Goal: Transaction & Acquisition: Book appointment/travel/reservation

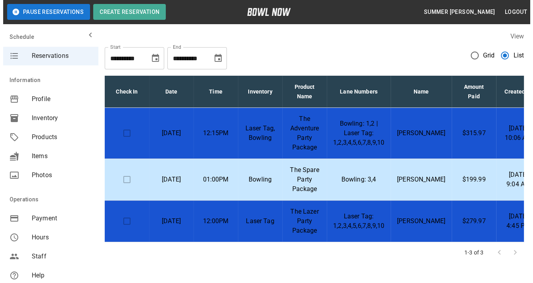
scroll to position [35, 0]
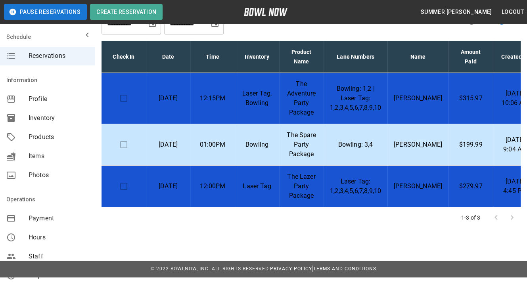
click at [238, 108] on td "Laser Tag, Bowling" at bounding box center [257, 98] width 44 height 51
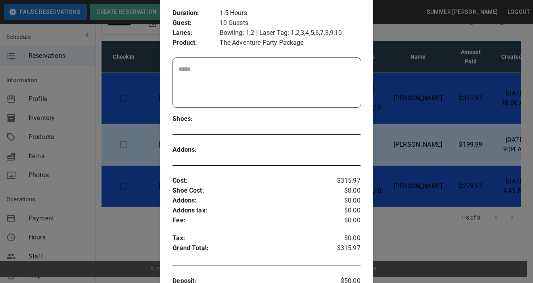
scroll to position [86, 0]
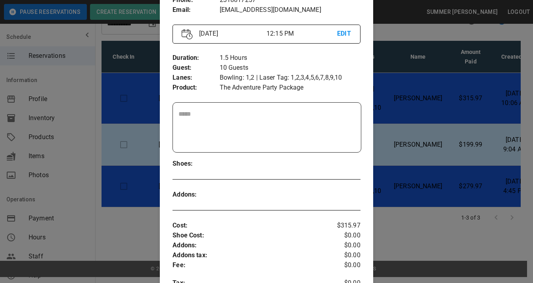
click at [205, 115] on textarea at bounding box center [266, 127] width 177 height 36
click at [114, 157] on div at bounding box center [266, 141] width 533 height 283
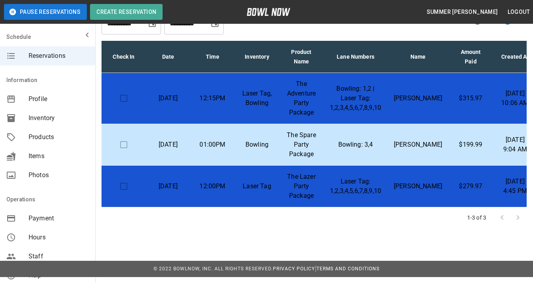
scroll to position [29, 0]
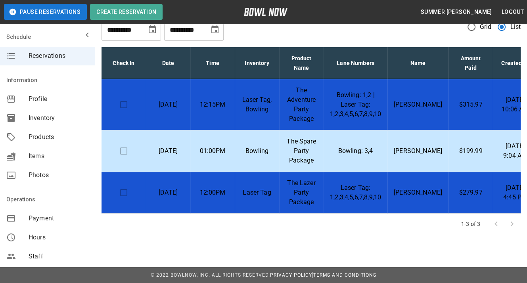
click at [205, 152] on p "01:00PM" at bounding box center [213, 151] width 32 height 10
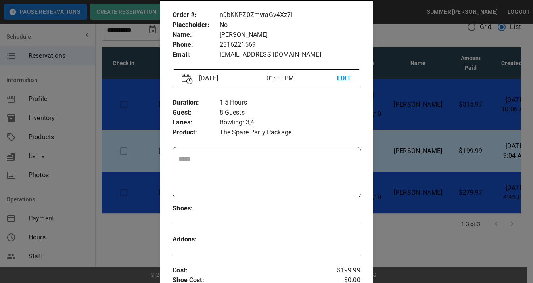
scroll to position [42, 0]
click at [396, 118] on div at bounding box center [266, 141] width 533 height 283
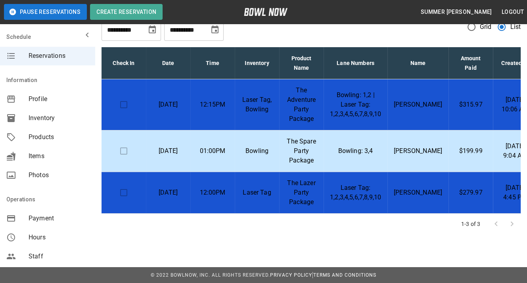
click at [249, 102] on p "Laser Tag, Bowling" at bounding box center [257, 104] width 32 height 19
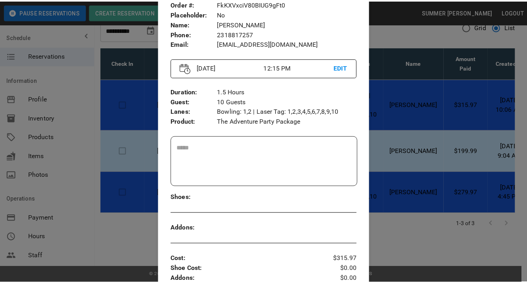
scroll to position [52, 0]
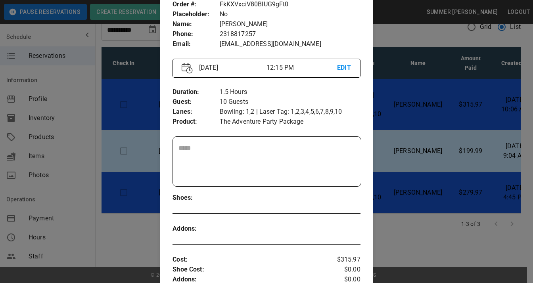
click at [403, 162] on div at bounding box center [266, 141] width 533 height 283
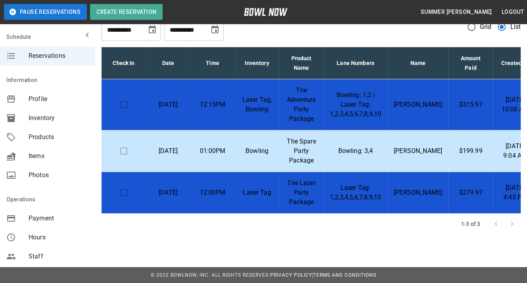
click at [52, 57] on span "Reservations" at bounding box center [59, 56] width 60 height 10
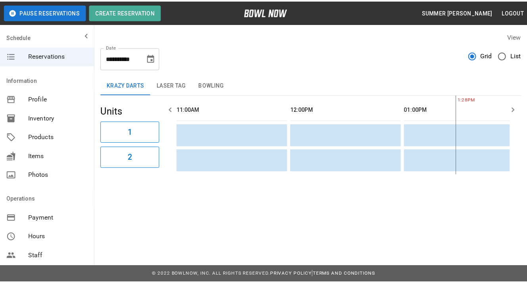
scroll to position [0, 230]
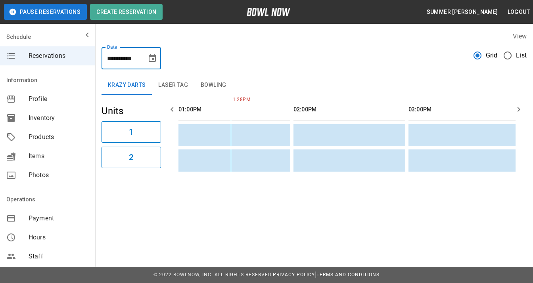
click at [124, 58] on input "**********" at bounding box center [122, 58] width 40 height 22
type input "**********"
click at [186, 86] on button "Laser Tag" at bounding box center [173, 85] width 42 height 19
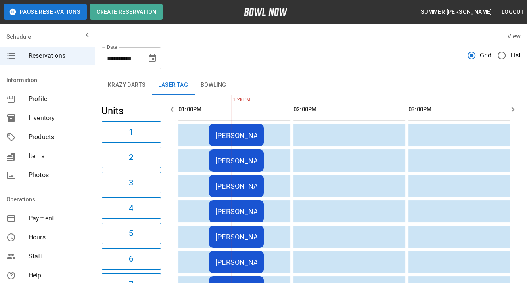
click at [172, 108] on icon "button" at bounding box center [172, 109] width 3 height 5
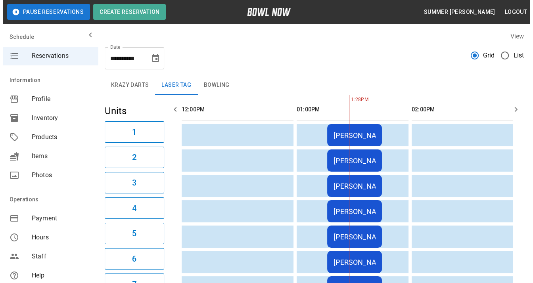
scroll to position [0, 115]
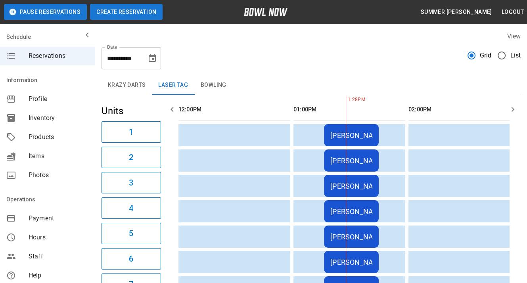
click at [116, 9] on button "Create Reservation" at bounding box center [126, 12] width 73 height 16
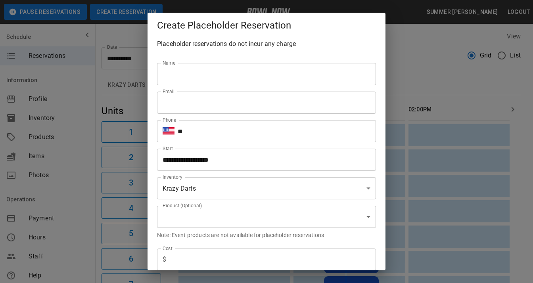
type input "**********"
click at [192, 78] on input "Name" at bounding box center [266, 74] width 219 height 22
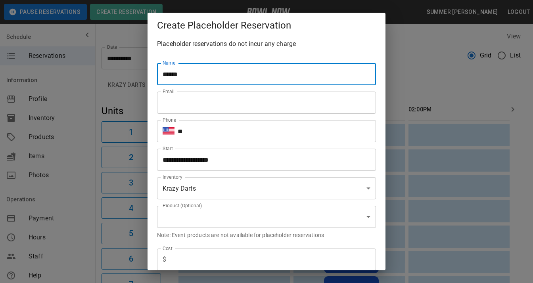
type input "******"
click at [184, 107] on input "Email" at bounding box center [266, 103] width 219 height 22
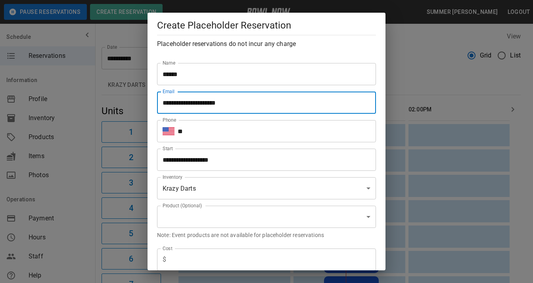
type input "**********"
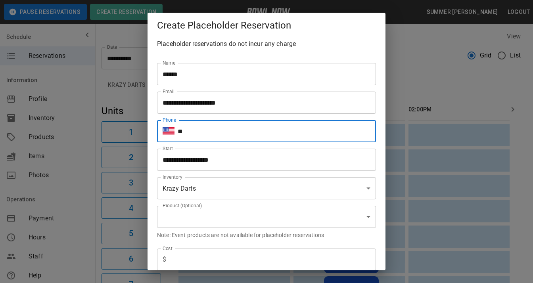
click at [199, 127] on input "**" at bounding box center [277, 131] width 198 height 22
type input "**********"
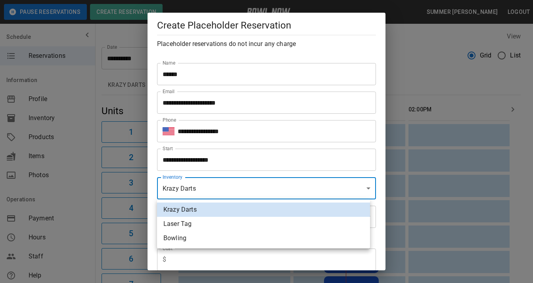
click at [193, 228] on li "Laser Tag" at bounding box center [263, 224] width 213 height 14
type input "**********"
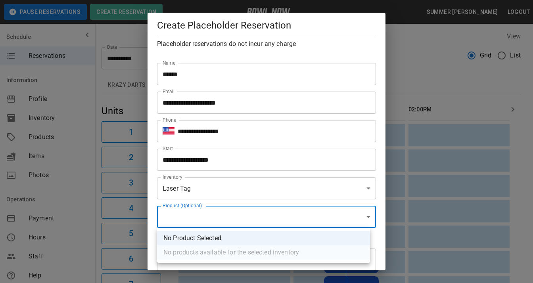
click at [225, 203] on div at bounding box center [266, 141] width 533 height 283
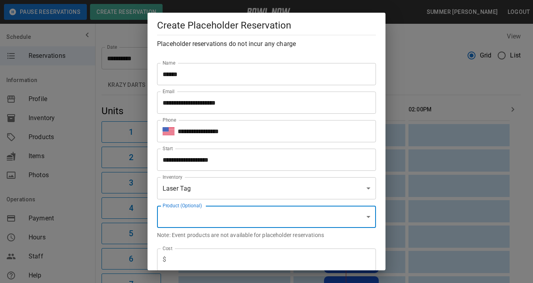
scroll to position [119, 0]
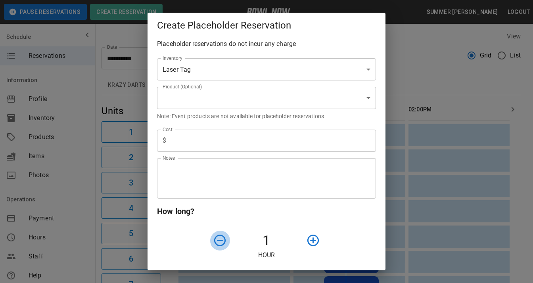
click at [213, 242] on icon "button" at bounding box center [220, 241] width 14 height 14
click at [220, 242] on icon "button" at bounding box center [220, 241] width 14 height 14
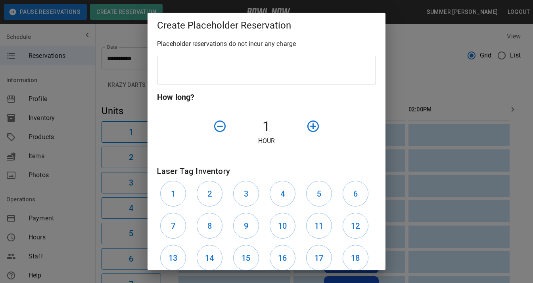
scroll to position [316, 0]
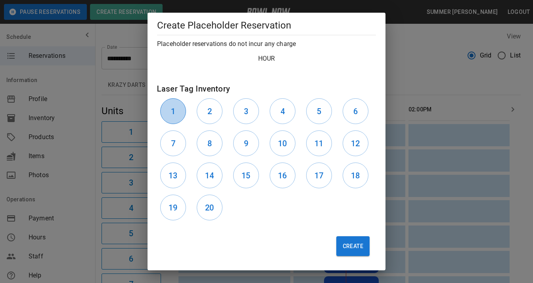
click at [176, 103] on button "1" at bounding box center [173, 111] width 26 height 26
click at [220, 141] on button "8" at bounding box center [210, 143] width 26 height 26
click at [343, 246] on button "Create" at bounding box center [352, 246] width 33 height 20
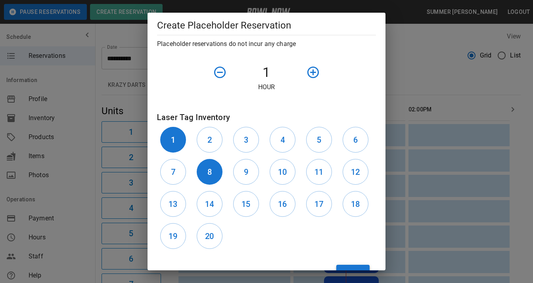
scroll to position [344, 0]
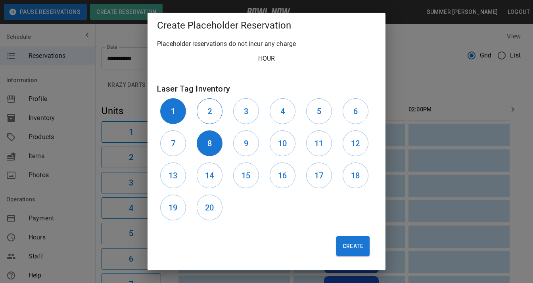
click at [214, 113] on button "2" at bounding box center [210, 111] width 26 height 26
click at [245, 107] on h6 "3" at bounding box center [246, 111] width 4 height 13
click at [285, 111] on button "4" at bounding box center [283, 111] width 26 height 26
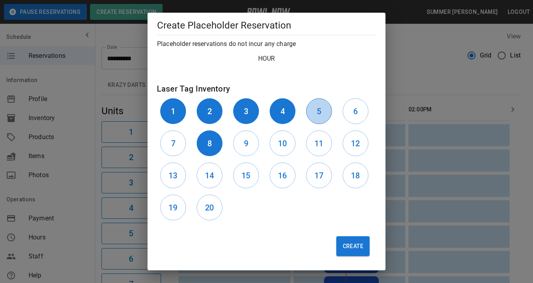
click at [317, 113] on button "5" at bounding box center [319, 111] width 26 height 26
click at [347, 109] on button "6" at bounding box center [356, 111] width 26 height 26
click at [174, 145] on h6 "7" at bounding box center [173, 143] width 4 height 13
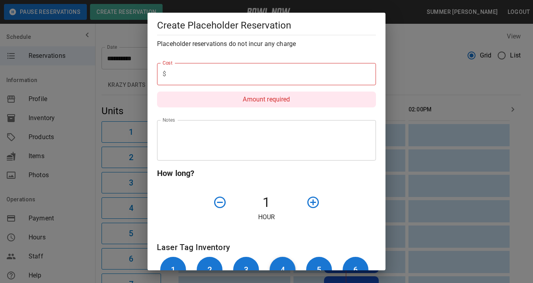
scroll to position [146, 0]
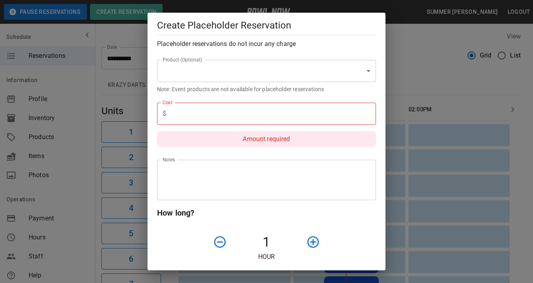
click at [235, 117] on input "text" at bounding box center [272, 114] width 207 height 22
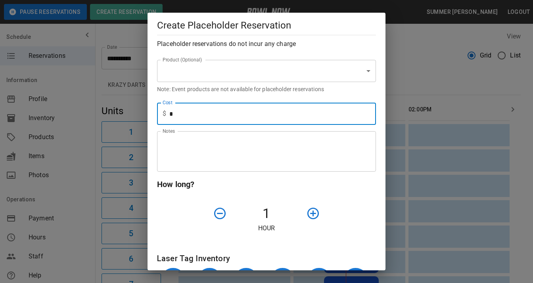
type input "*"
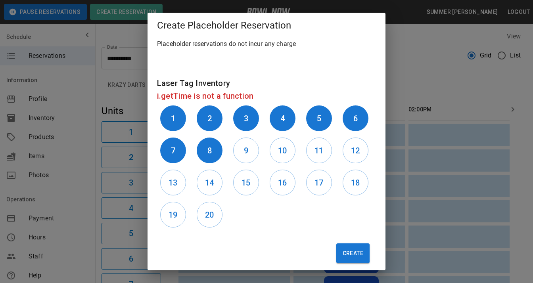
scroll to position [328, 0]
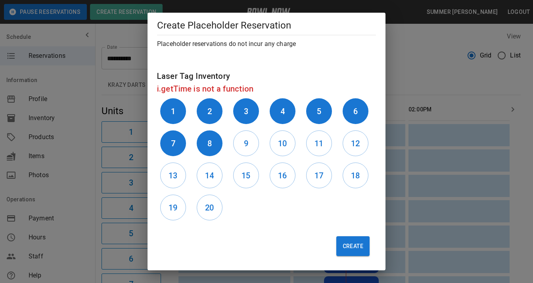
click at [430, 44] on div "**********" at bounding box center [266, 141] width 533 height 283
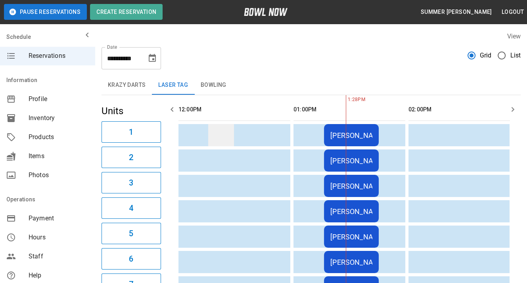
click at [213, 130] on td "sticky table" at bounding box center [221, 135] width 26 height 22
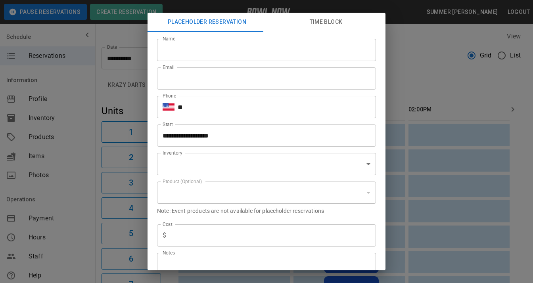
type input "**********"
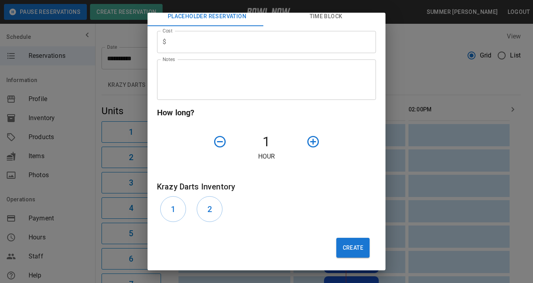
scroll to position [7, 0]
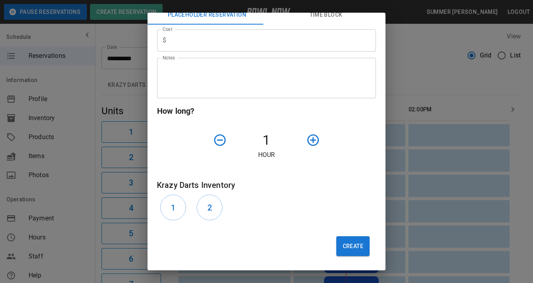
click at [457, 56] on div "**********" at bounding box center [266, 141] width 533 height 283
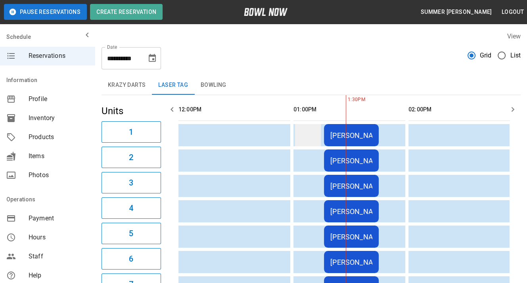
click at [300, 129] on td "sticky table" at bounding box center [308, 135] width 26 height 22
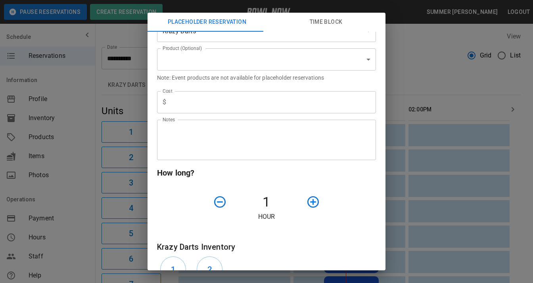
scroll to position [29, 0]
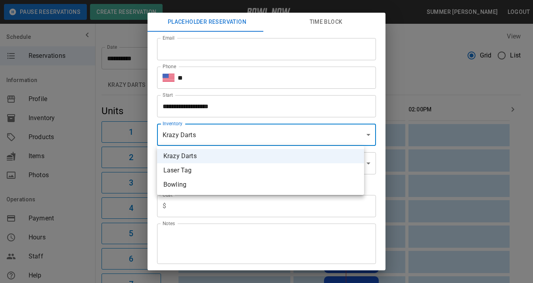
click at [205, 172] on li "Laser Tag" at bounding box center [260, 170] width 207 height 14
type input "**********"
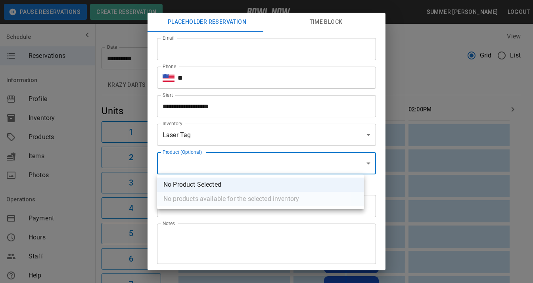
click at [240, 182] on li "No Product Selected" at bounding box center [260, 185] width 207 height 14
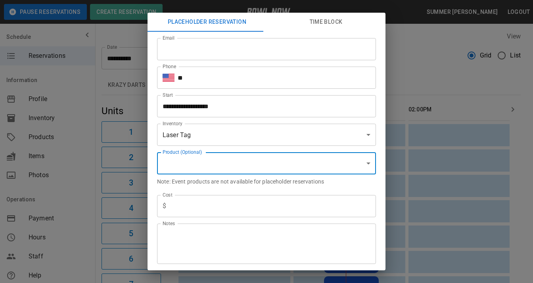
click at [229, 205] on input "text" at bounding box center [272, 206] width 207 height 22
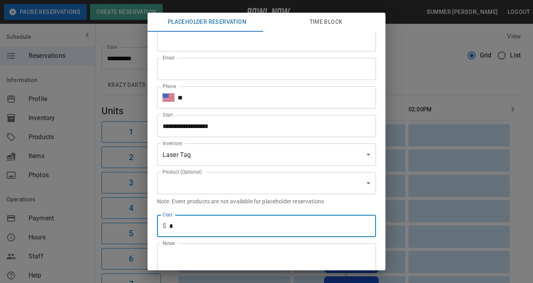
scroll to position [0, 0]
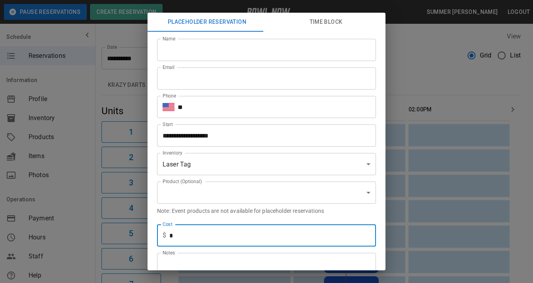
type input "*"
click at [324, 24] on button "Time Block" at bounding box center [325, 22] width 119 height 19
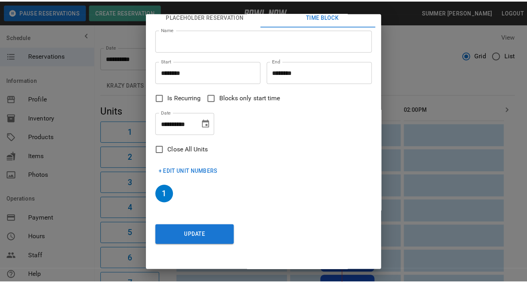
scroll to position [7, 0]
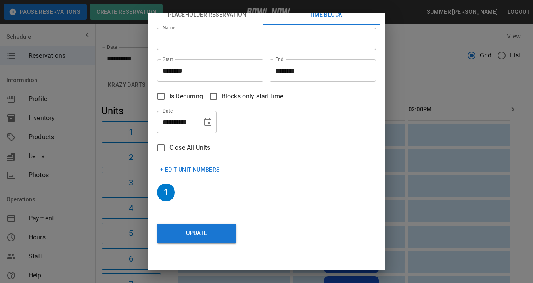
click at [427, 82] on div "**********" at bounding box center [266, 141] width 533 height 283
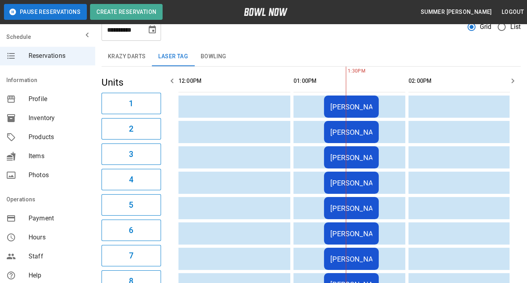
scroll to position [0, 0]
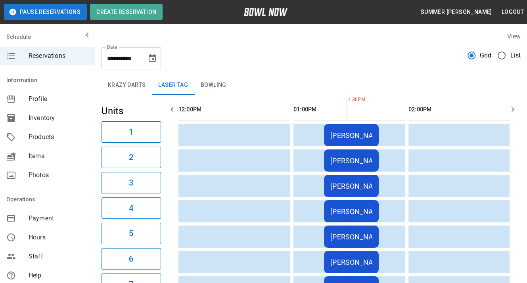
click at [48, 62] on div "Reservations" at bounding box center [47, 55] width 95 height 19
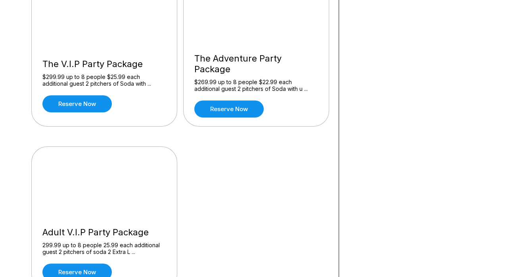
scroll to position [278, 0]
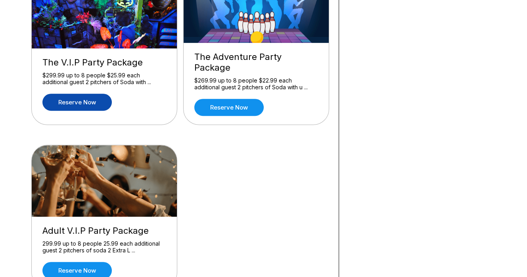
click at [85, 94] on link "Reserve now" at bounding box center [76, 102] width 69 height 17
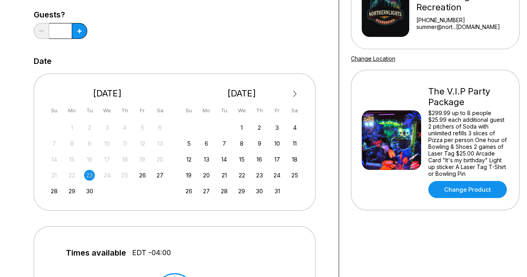
scroll to position [119, 0]
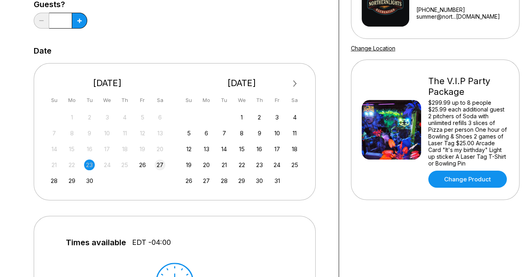
click at [159, 164] on div "27" at bounding box center [160, 164] width 11 height 11
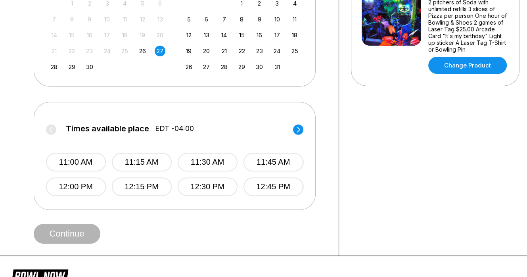
scroll to position [238, 0]
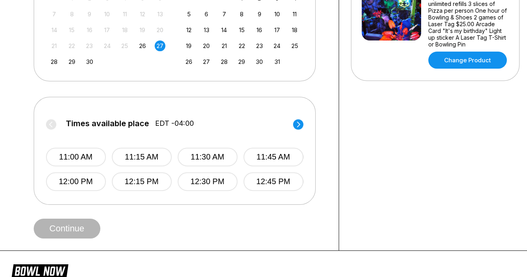
click at [295, 128] on icon at bounding box center [298, 124] width 10 height 11
click at [47, 123] on circle at bounding box center [51, 124] width 10 height 10
click at [230, 186] on button "12:30 PM" at bounding box center [207, 181] width 60 height 19
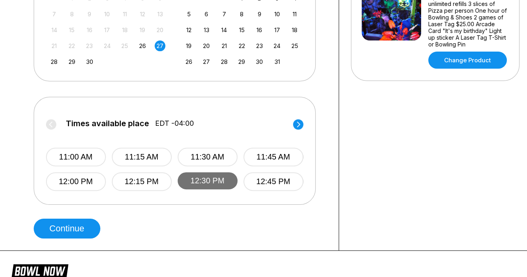
click at [220, 183] on button "12:30 PM" at bounding box center [208, 180] width 60 height 17
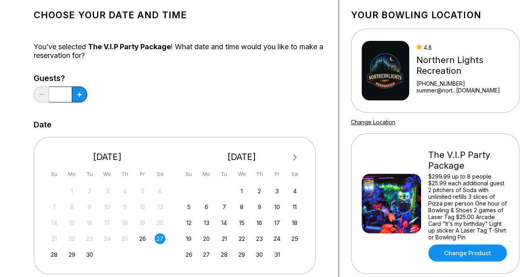
scroll to position [40, 0]
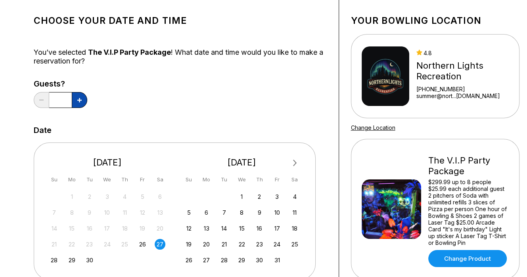
click at [80, 103] on button at bounding box center [79, 100] width 15 height 16
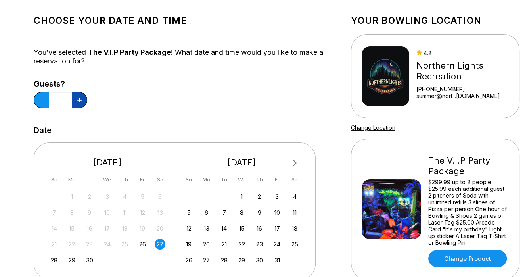
click at [80, 103] on button at bounding box center [79, 100] width 15 height 16
click at [42, 103] on button at bounding box center [41, 100] width 15 height 16
type input "*"
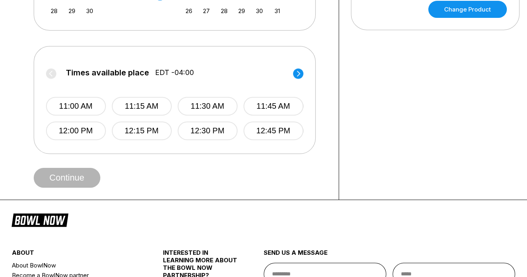
scroll to position [317, 0]
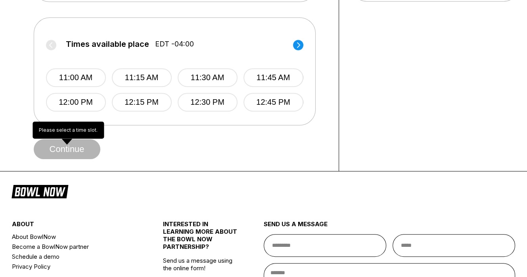
click at [81, 144] on div "Continue" at bounding box center [180, 149] width 293 height 20
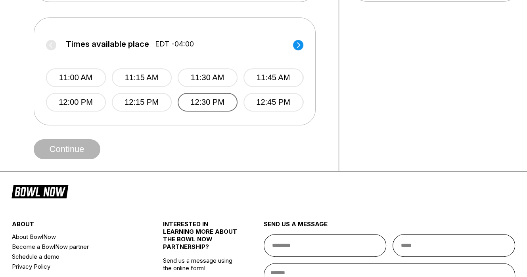
click at [219, 100] on button "12:30 PM" at bounding box center [208, 102] width 60 height 19
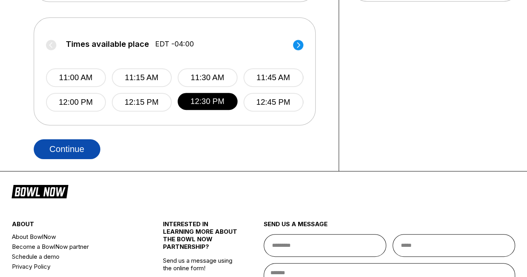
click at [55, 154] on button "Continue" at bounding box center [67, 149] width 67 height 20
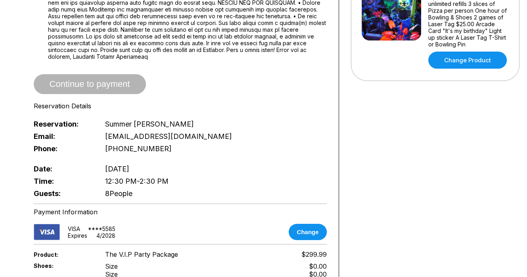
scroll to position [317, 0]
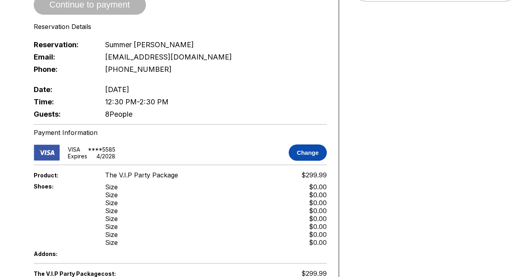
click at [311, 146] on button "Change" at bounding box center [308, 152] width 38 height 16
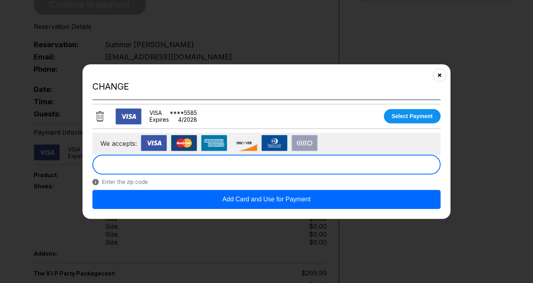
click at [231, 199] on button "Add Card and Use for Payment" at bounding box center [266, 199] width 348 height 19
click at [366, 194] on button "Add Card and Use for Payment" at bounding box center [266, 199] width 348 height 19
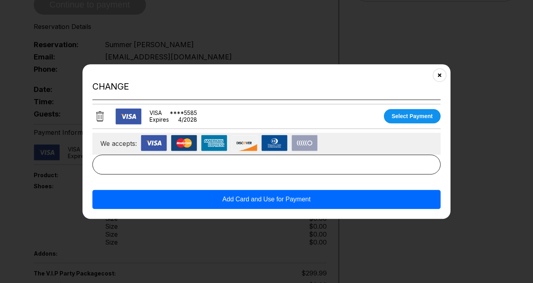
click at [100, 113] on icon at bounding box center [99, 116] width 7 height 11
click at [100, 117] on icon at bounding box center [99, 116] width 7 height 11
click at [192, 199] on button "Add Card and Use for Payment" at bounding box center [266, 199] width 348 height 19
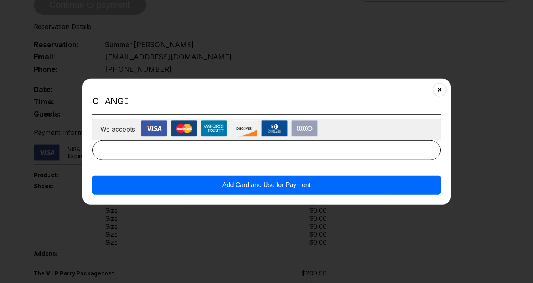
click at [272, 186] on button "Add Card and Use for Payment" at bounding box center [266, 184] width 348 height 19
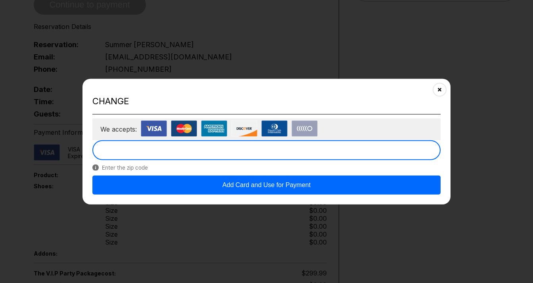
click at [381, 189] on button "Add Card and Use for Payment" at bounding box center [266, 184] width 348 height 19
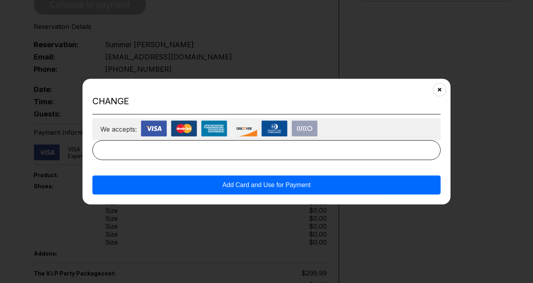
click at [216, 186] on button "Add Card and Use for Payment" at bounding box center [266, 184] width 348 height 19
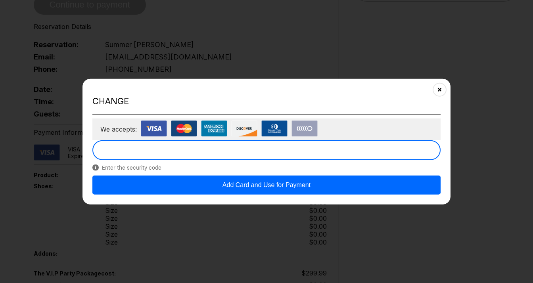
click at [301, 182] on button "Add Card and Use for Payment" at bounding box center [266, 184] width 348 height 19
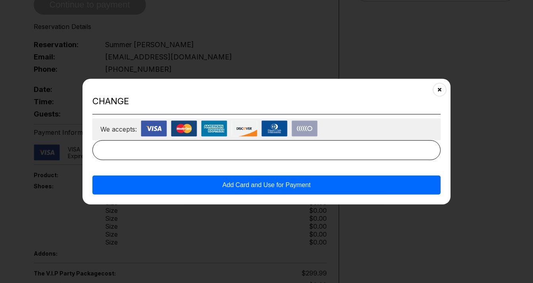
click at [300, 181] on button "Add Card and Use for Payment" at bounding box center [266, 184] width 348 height 19
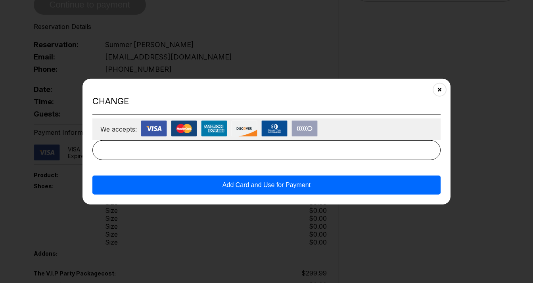
click at [300, 181] on button "Add Card and Use for Payment" at bounding box center [266, 184] width 348 height 19
click at [434, 92] on button "Close" at bounding box center [439, 89] width 19 height 19
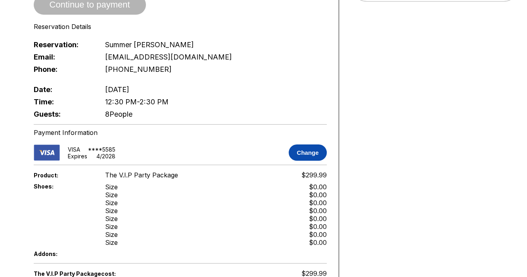
click at [314, 145] on button "Change" at bounding box center [308, 152] width 38 height 16
click at [306, 144] on button "Change" at bounding box center [308, 152] width 38 height 16
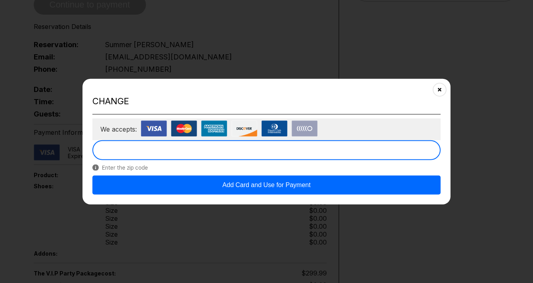
click at [358, 186] on button "Add Card and Use for Payment" at bounding box center [266, 184] width 348 height 19
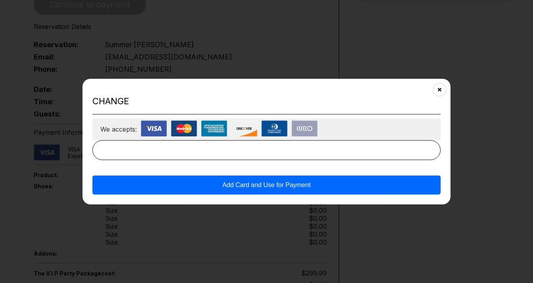
click at [241, 188] on button "Add Card and Use for Payment" at bounding box center [266, 184] width 348 height 19
click at [246, 187] on button "Add Card and Use for Payment" at bounding box center [266, 184] width 348 height 19
click at [249, 186] on button "Add Card and Use for Payment" at bounding box center [266, 184] width 348 height 19
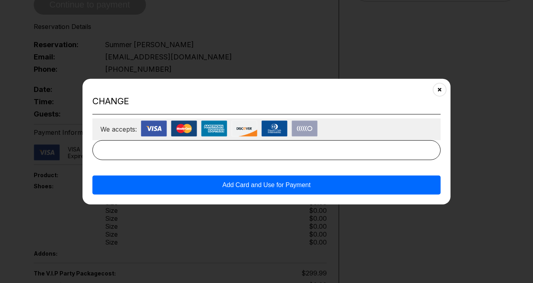
click at [249, 186] on button "Add Card and Use for Payment" at bounding box center [266, 184] width 348 height 19
click at [248, 186] on button "Add Card and Use for Payment" at bounding box center [266, 184] width 348 height 19
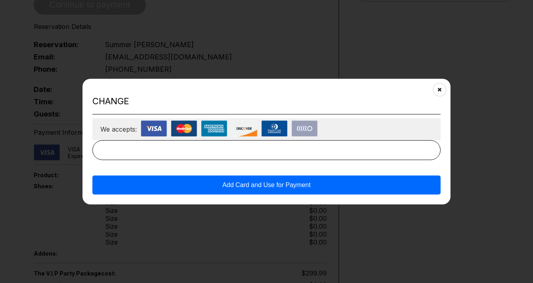
click at [248, 186] on button "Add Card and Use for Payment" at bounding box center [266, 184] width 348 height 19
click at [247, 186] on button "Add Card and Use for Payment" at bounding box center [266, 184] width 348 height 19
click at [248, 188] on button "Add Card and Use for Payment" at bounding box center [266, 184] width 348 height 19
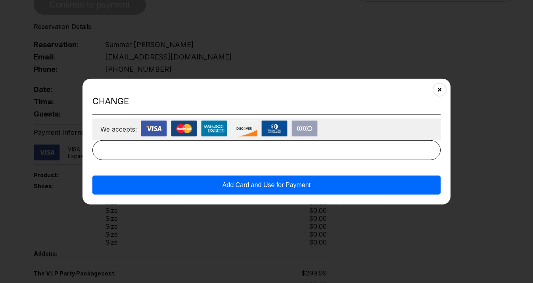
click at [249, 188] on button "Add Card and Use for Payment" at bounding box center [266, 184] width 348 height 19
click at [254, 182] on button "Add Card and Use for Payment" at bounding box center [266, 184] width 348 height 19
click at [255, 183] on button "Add Card and Use for Payment" at bounding box center [266, 184] width 348 height 19
click at [256, 183] on button "Add Card and Use for Payment" at bounding box center [266, 184] width 348 height 19
click at [257, 184] on button "Add Card and Use for Payment" at bounding box center [266, 184] width 348 height 19
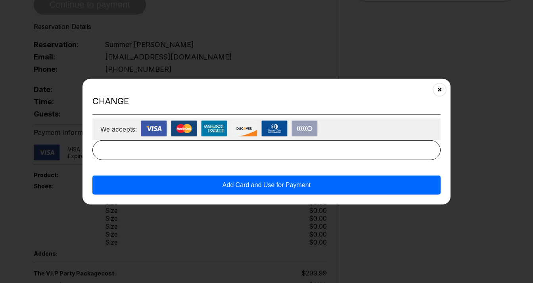
click at [258, 184] on button "Add Card and Use for Payment" at bounding box center [266, 184] width 348 height 19
click at [259, 184] on button "Add Card and Use for Payment" at bounding box center [266, 184] width 348 height 19
click at [441, 86] on button "Close" at bounding box center [439, 89] width 19 height 19
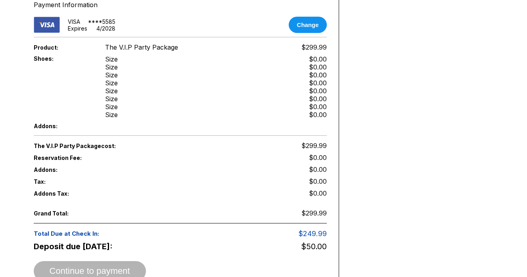
scroll to position [436, 0]
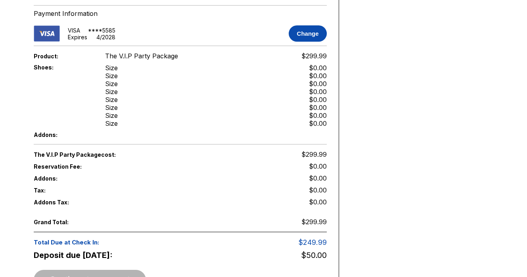
click at [303, 26] on button "Change" at bounding box center [308, 33] width 38 height 16
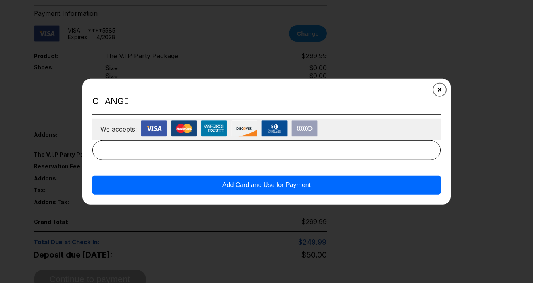
click at [434, 89] on button "Close" at bounding box center [439, 89] width 19 height 19
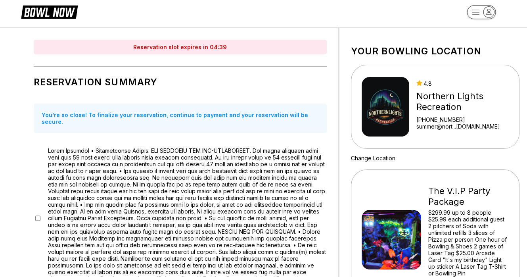
scroll to position [0, 0]
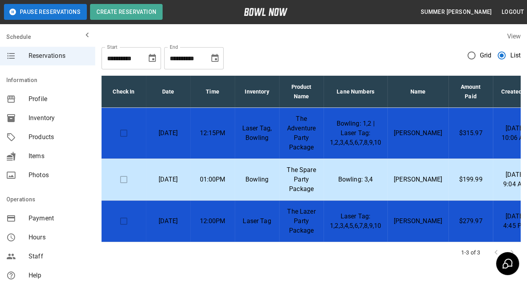
click at [425, 180] on p "Nicole Byron" at bounding box center [418, 180] width 48 height 10
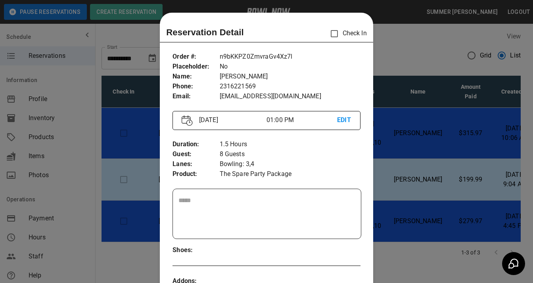
click at [450, 218] on div at bounding box center [266, 141] width 533 height 283
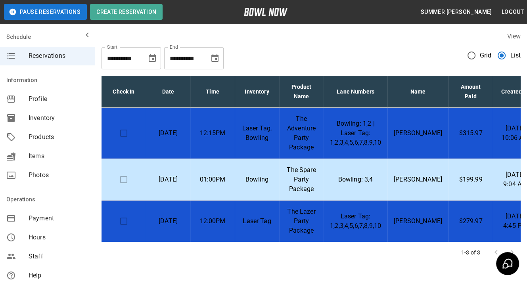
click at [452, 138] on td "$315.97" at bounding box center [470, 133] width 44 height 51
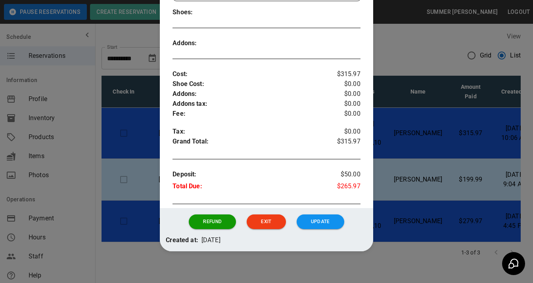
scroll to position [205, 0]
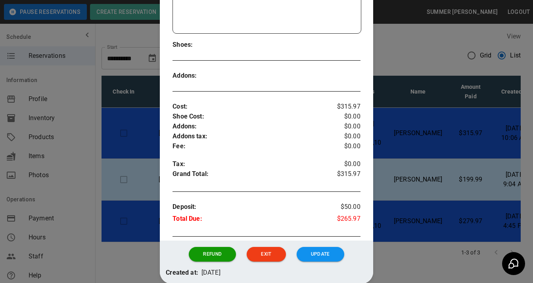
click at [429, 222] on div at bounding box center [266, 141] width 533 height 283
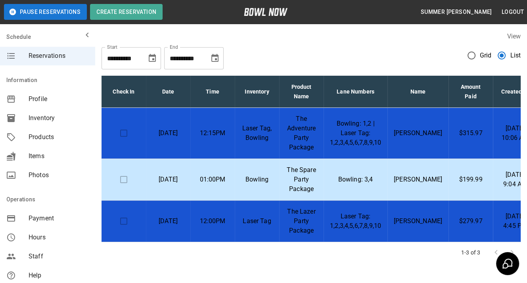
click at [455, 180] on p "$199.99" at bounding box center [471, 180] width 32 height 10
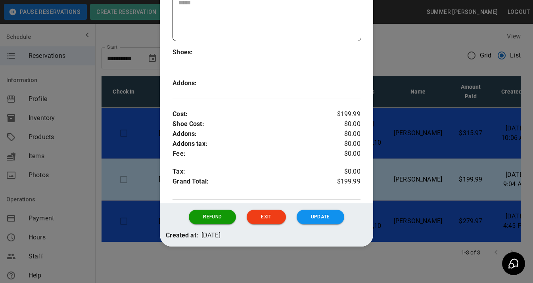
scroll to position [198, 0]
click at [432, 59] on div at bounding box center [266, 141] width 533 height 283
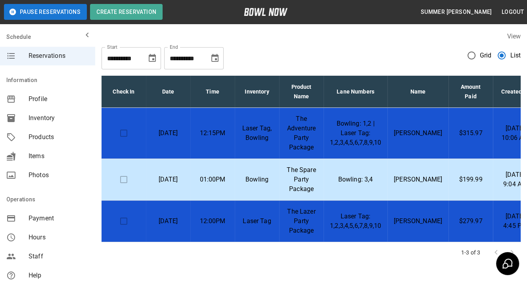
click at [432, 222] on td "Ashley Elliott" at bounding box center [417, 222] width 61 height 42
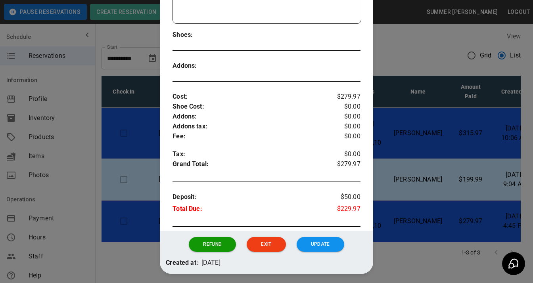
scroll to position [245, 0]
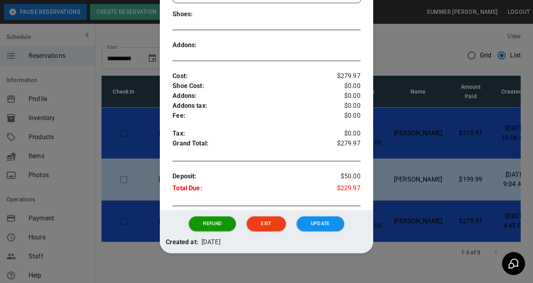
click at [438, 175] on div at bounding box center [266, 141] width 533 height 283
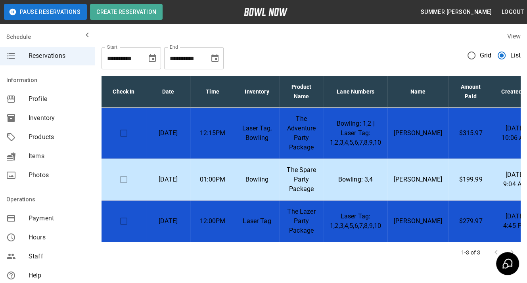
click at [409, 184] on p "Nicole Byron" at bounding box center [418, 180] width 48 height 10
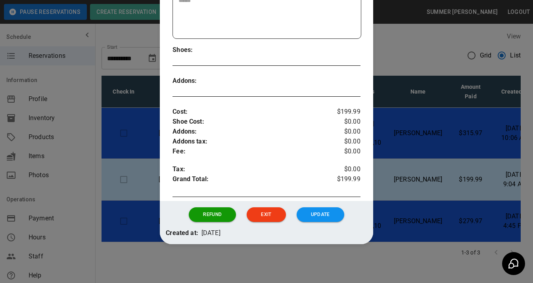
click at [425, 144] on div at bounding box center [266, 141] width 533 height 283
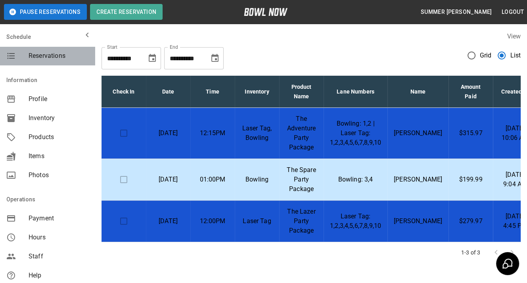
click at [73, 57] on span "Reservations" at bounding box center [59, 56] width 60 height 10
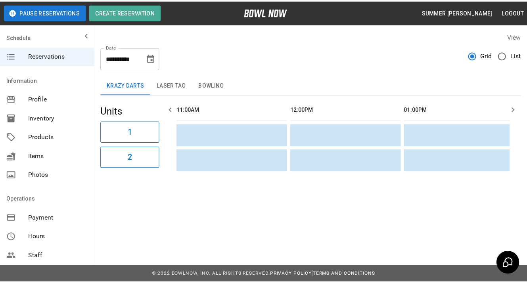
scroll to position [0, 345]
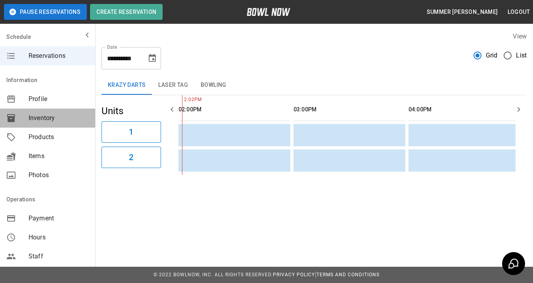
click at [49, 115] on span "Inventory" at bounding box center [59, 118] width 60 height 10
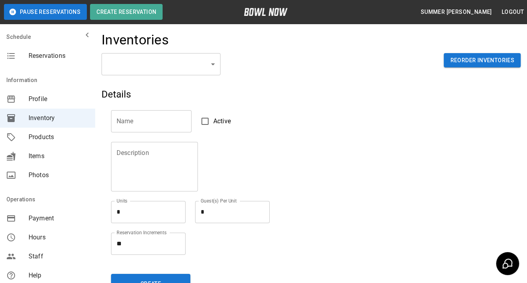
click at [149, 60] on body "Pause Reservations Create Reservation Summer [PERSON_NAME] Logout Schedule Rese…" at bounding box center [263, 174] width 527 height 349
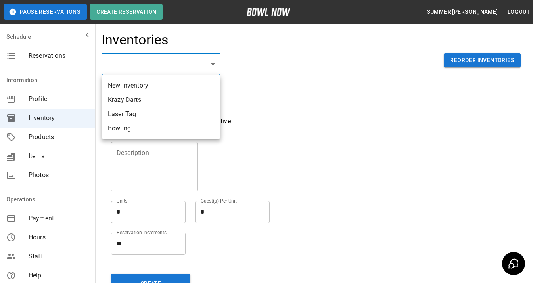
click at [56, 133] on div at bounding box center [266, 141] width 533 height 283
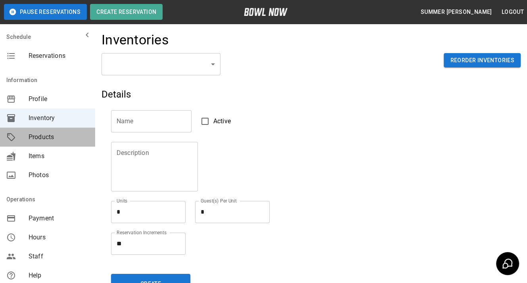
click at [55, 134] on span "Products" at bounding box center [59, 137] width 60 height 10
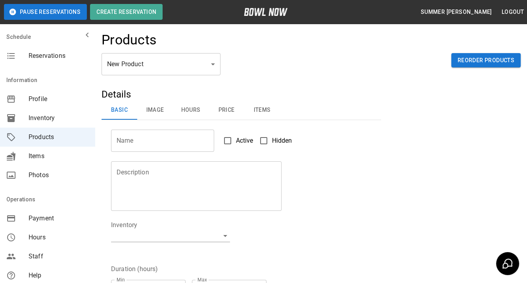
click at [170, 70] on body "Pause Reservations Create Reservation Summer [PERSON_NAME] Logout Schedule Rese…" at bounding box center [263, 255] width 527 height 511
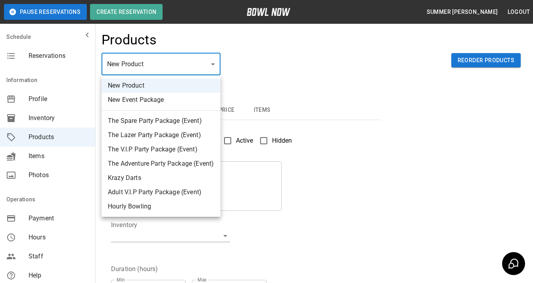
click at [146, 121] on li "The Spare Party Package (Event)" at bounding box center [161, 121] width 119 height 14
type input "*"
type input "**********"
type textarea "**********"
type input "******"
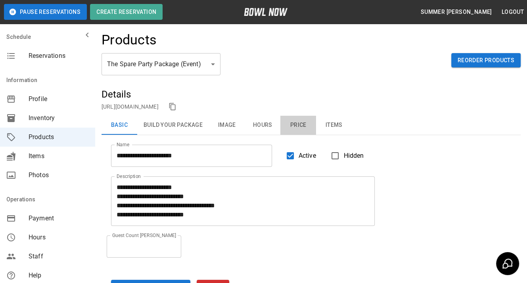
click at [297, 124] on button "Price" at bounding box center [298, 125] width 36 height 19
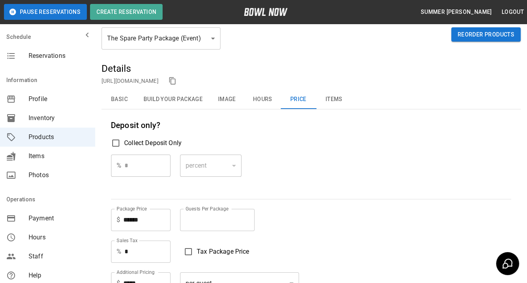
scroll to position [40, 0]
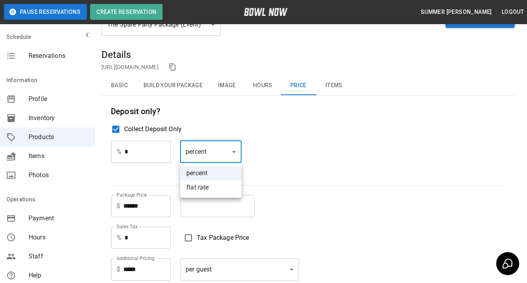
click at [215, 150] on body "**********" at bounding box center [263, 202] width 527 height 485
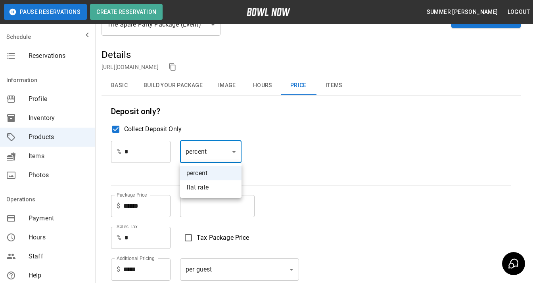
click at [206, 193] on li "flat rate" at bounding box center [210, 187] width 61 height 14
type input "****"
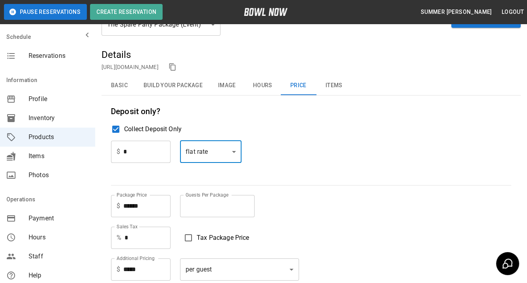
click at [159, 156] on input "*" at bounding box center [146, 152] width 47 height 22
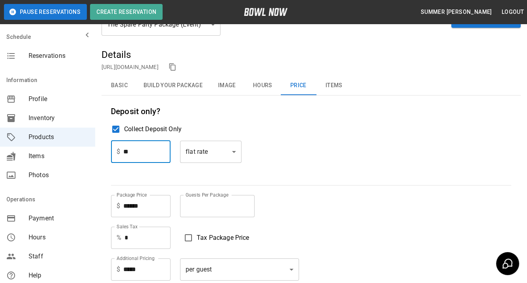
type input "**"
click at [383, 165] on div "$ ** ​ flat rate **** ​" at bounding box center [311, 158] width 400 height 35
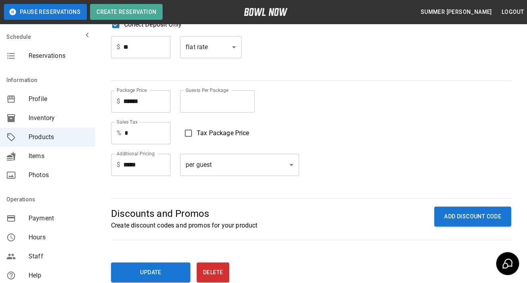
scroll to position [159, 0]
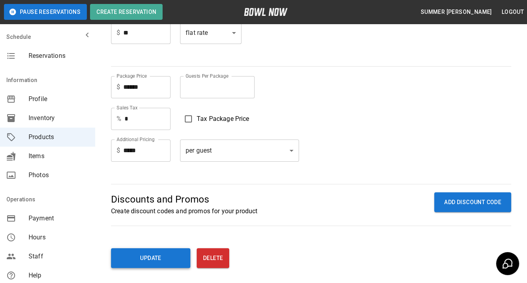
click at [160, 251] on button "Update" at bounding box center [150, 258] width 79 height 20
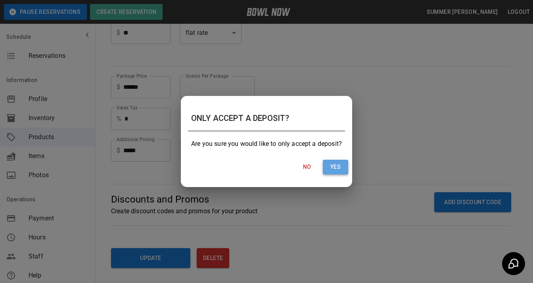
click at [335, 167] on button "Yes" at bounding box center [335, 167] width 25 height 15
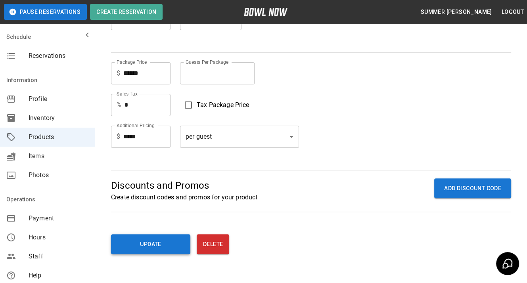
scroll to position [202, 0]
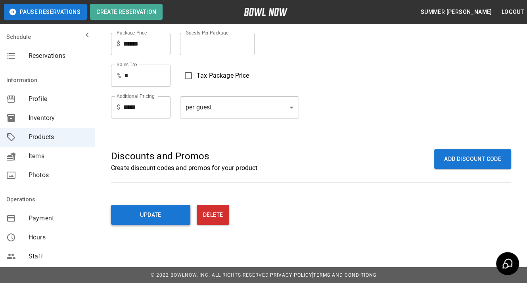
click at [166, 218] on button "Update" at bounding box center [150, 215] width 79 height 20
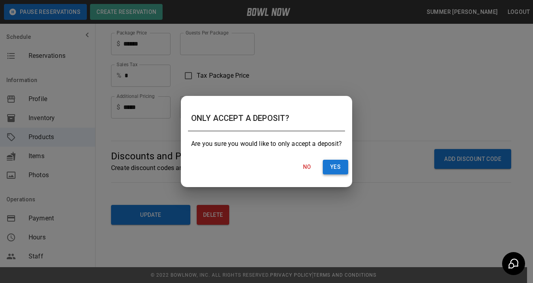
click at [334, 168] on button "Yes" at bounding box center [335, 167] width 25 height 15
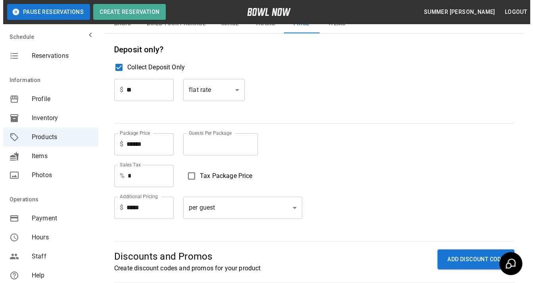
scroll to position [43, 0]
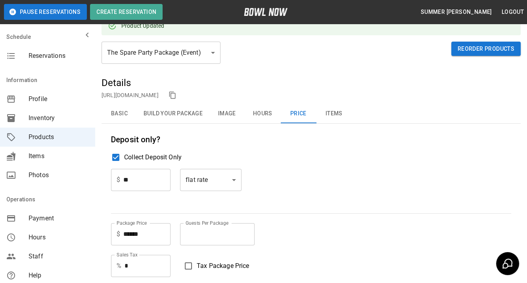
click at [188, 53] on body "**********" at bounding box center [263, 215] width 527 height 517
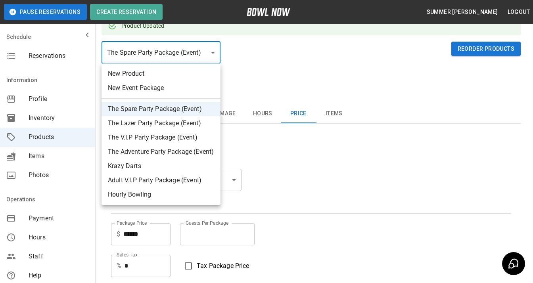
click at [159, 123] on li "The Lazer Party Package (Event)" at bounding box center [161, 123] width 119 height 14
type input "*"
type input "******"
type input "*****"
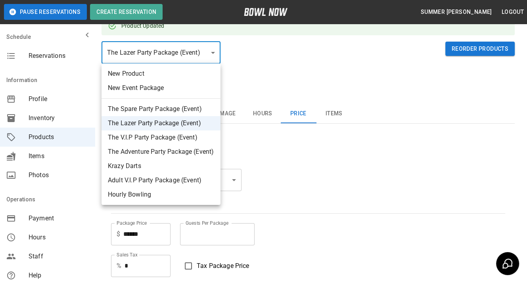
click at [187, 56] on body "**********" at bounding box center [263, 215] width 527 height 517
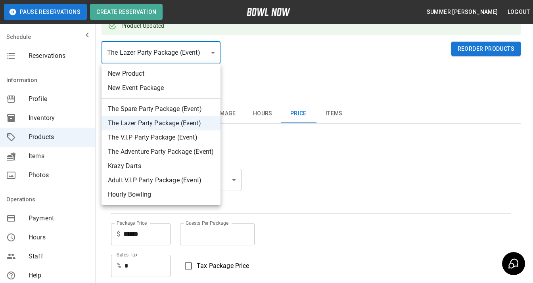
click at [160, 138] on li "The V.I.P Party Package (Event)" at bounding box center [161, 137] width 119 height 14
type input "*"
type input "******"
type input "*****"
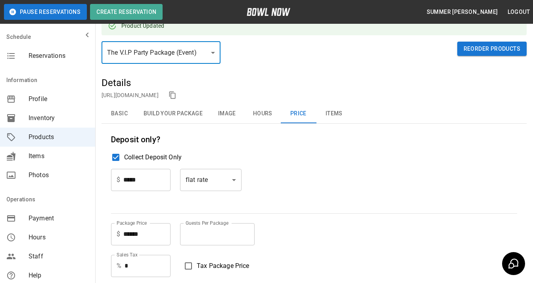
click at [171, 57] on body "**********" at bounding box center [266, 215] width 533 height 517
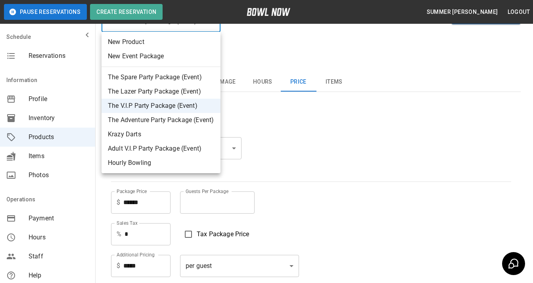
click at [152, 118] on li "The Adventure Party Package (Event)" at bounding box center [161, 120] width 119 height 14
type input "*"
type input "******"
type input "*****"
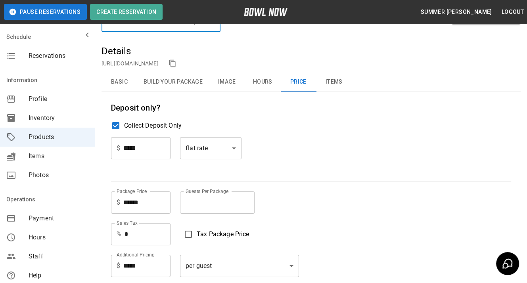
click at [180, 27] on body "**********" at bounding box center [263, 199] width 527 height 485
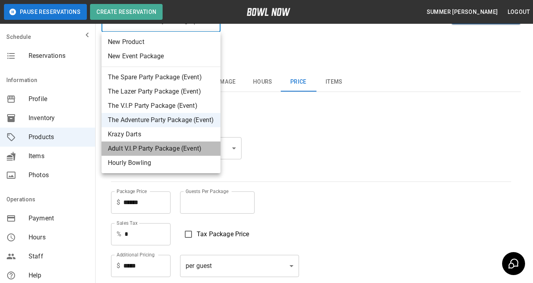
click at [157, 147] on li "Adult V.I.P Party Package (Event)" at bounding box center [161, 149] width 119 height 14
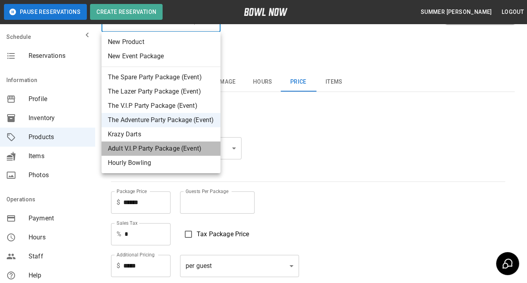
type input "*"
type input "******"
type input "*****"
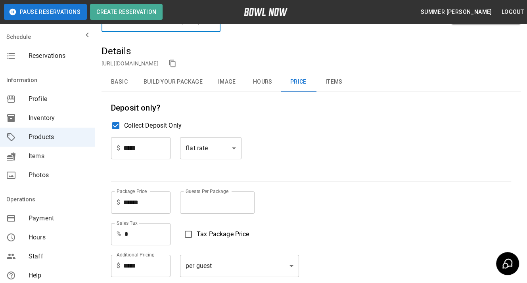
click at [180, 27] on body "**********" at bounding box center [263, 199] width 527 height 485
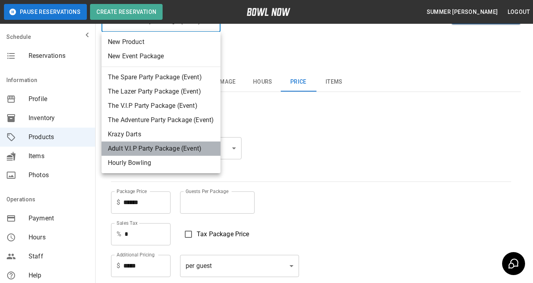
click at [165, 149] on li "Adult V.I.P Party Package (Event)" at bounding box center [161, 149] width 119 height 14
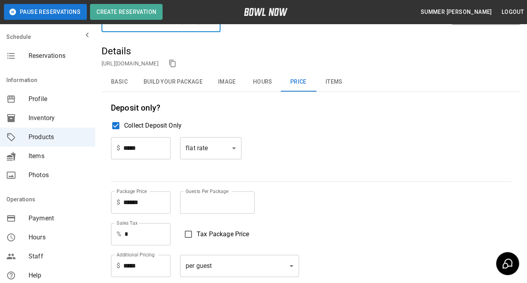
click at [176, 29] on body "**********" at bounding box center [263, 199] width 527 height 485
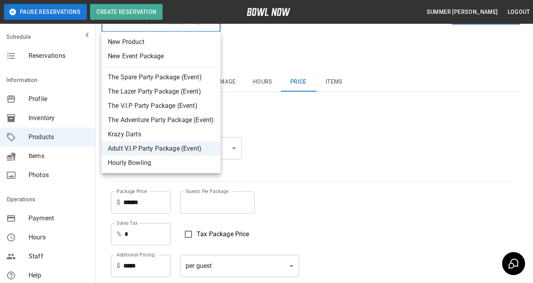
click at [146, 166] on li "Hourly Bowling" at bounding box center [161, 163] width 119 height 14
type input "*"
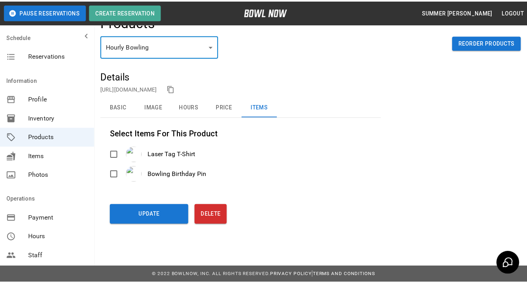
scroll to position [17, 0]
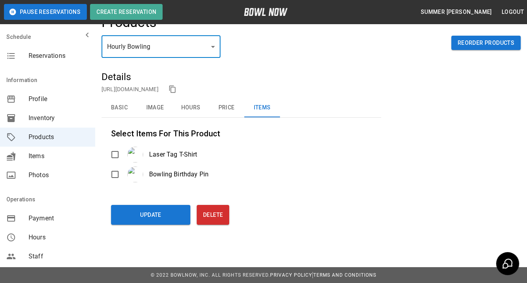
click at [159, 45] on body "**********" at bounding box center [263, 133] width 527 height 301
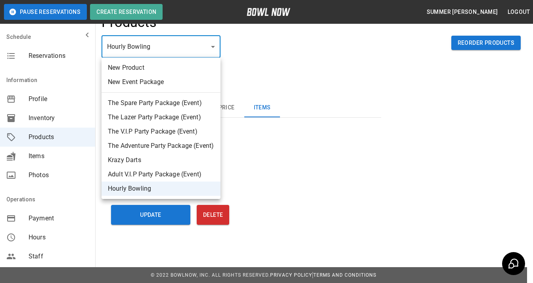
click at [75, 57] on div at bounding box center [266, 141] width 533 height 283
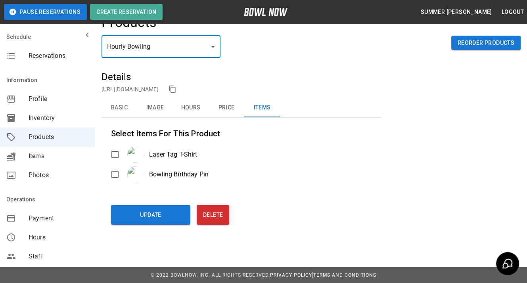
click at [65, 57] on span "Reservations" at bounding box center [59, 56] width 60 height 10
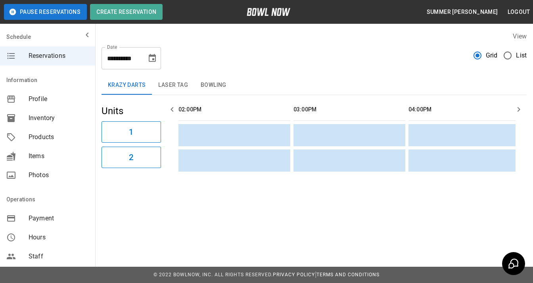
scroll to position [0, 345]
